Goal: Navigation & Orientation: Find specific page/section

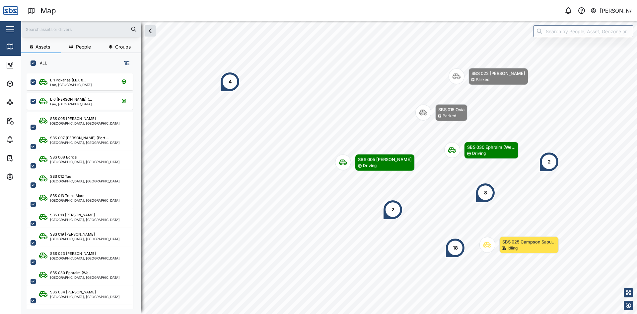
scroll to position [232, 104]
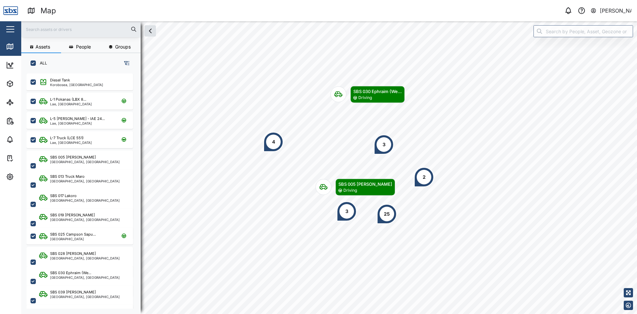
click at [276, 141] on div "4" at bounding box center [274, 142] width 20 height 20
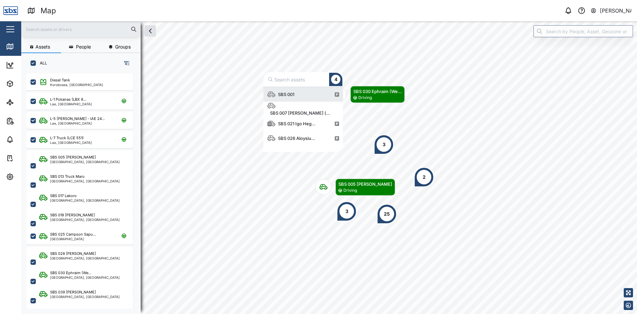
scroll to position [60, 75]
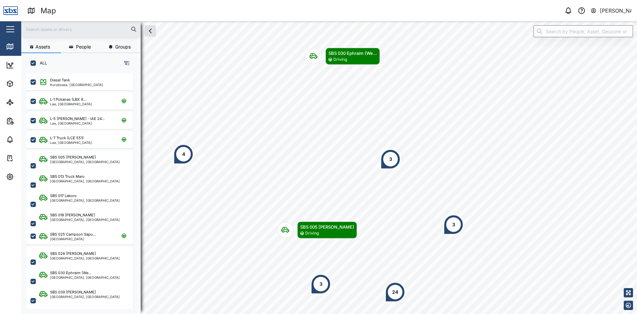
click at [393, 158] on div "3" at bounding box center [391, 159] width 20 height 20
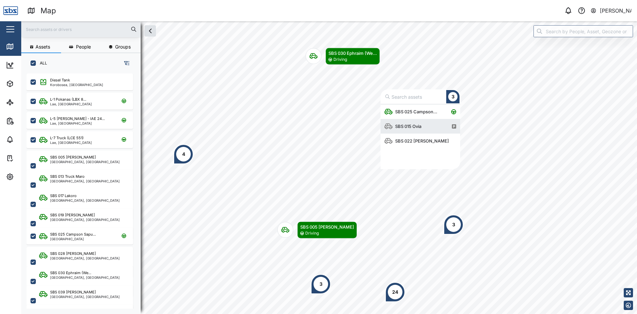
scroll to position [60, 75]
